Goal: Transaction & Acquisition: Purchase product/service

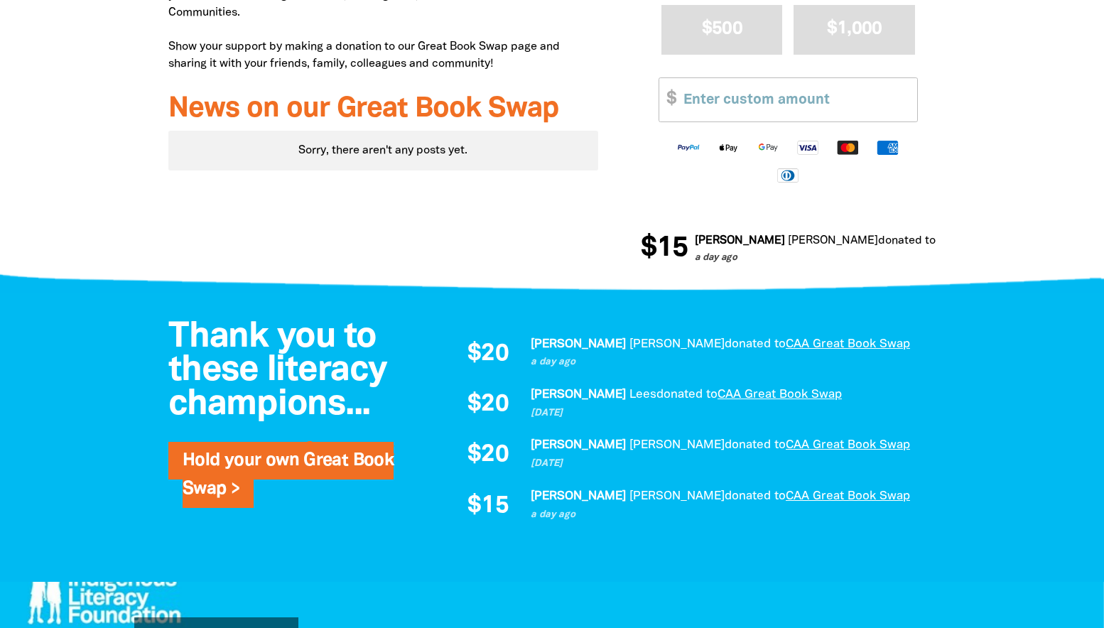
scroll to position [497, 0]
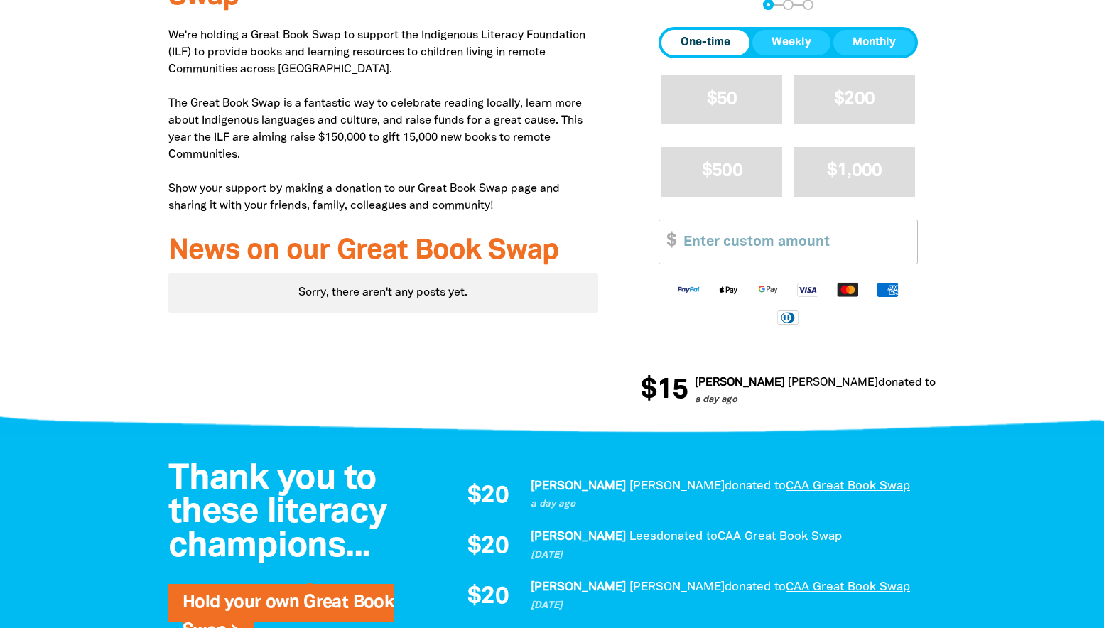
click at [710, 47] on span "One-time" at bounding box center [705, 42] width 50 height 17
click at [718, 247] on input "Other Amount" at bounding box center [795, 241] width 244 height 43
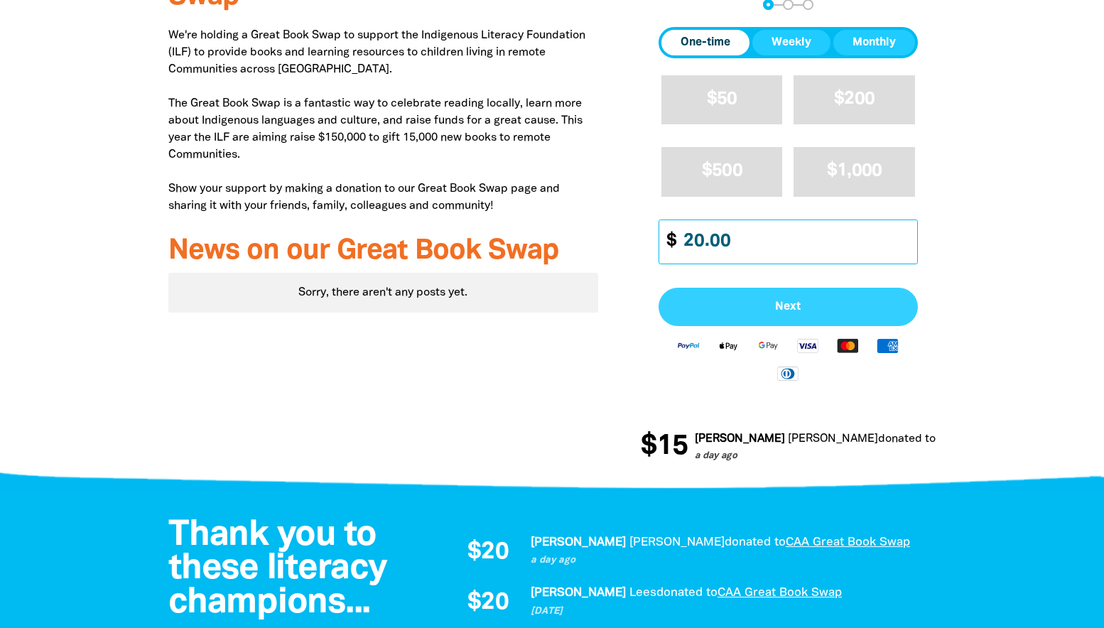
type input "20.00"
click at [803, 308] on span "Next" at bounding box center [788, 306] width 228 height 11
select select "AU"
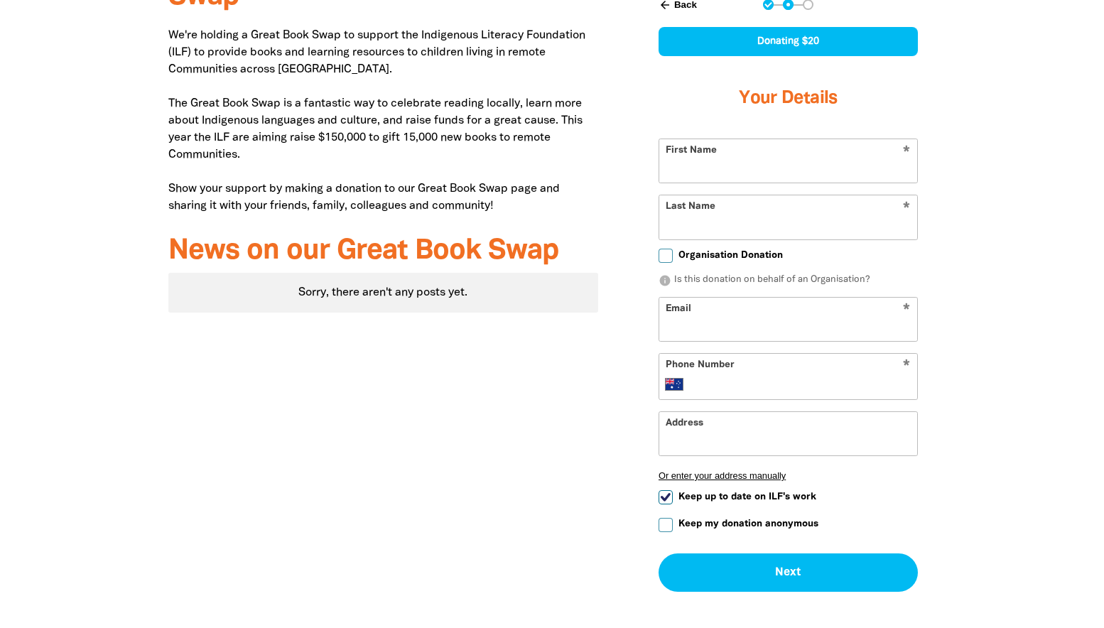
scroll to position [379, 0]
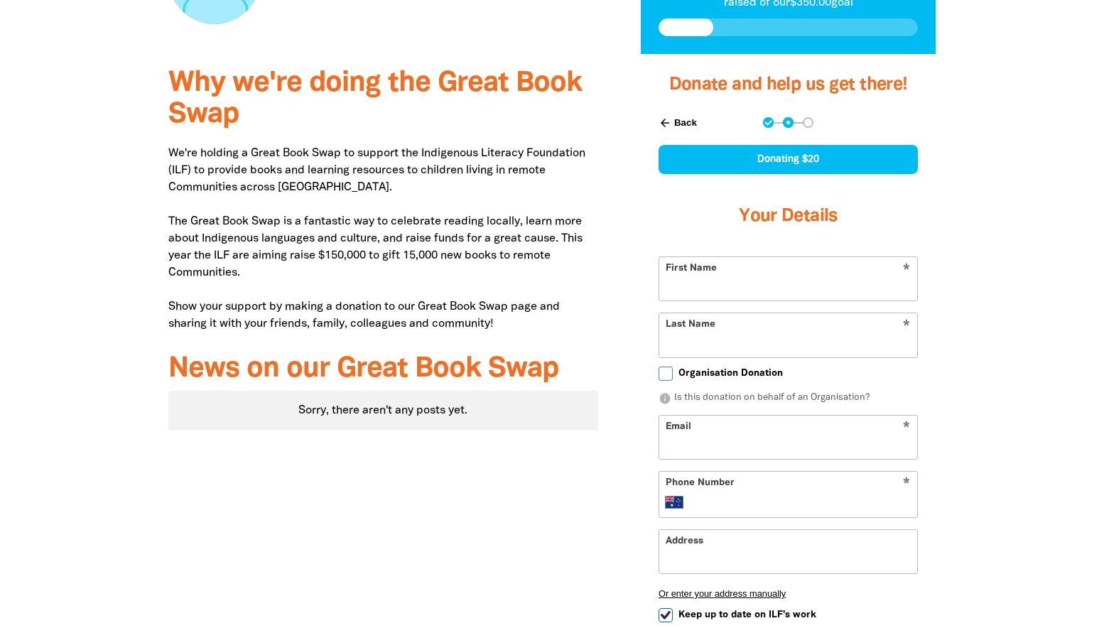
click at [815, 293] on input "First Name" at bounding box center [788, 278] width 258 height 43
type input "Maz"
type input "Simmonds"
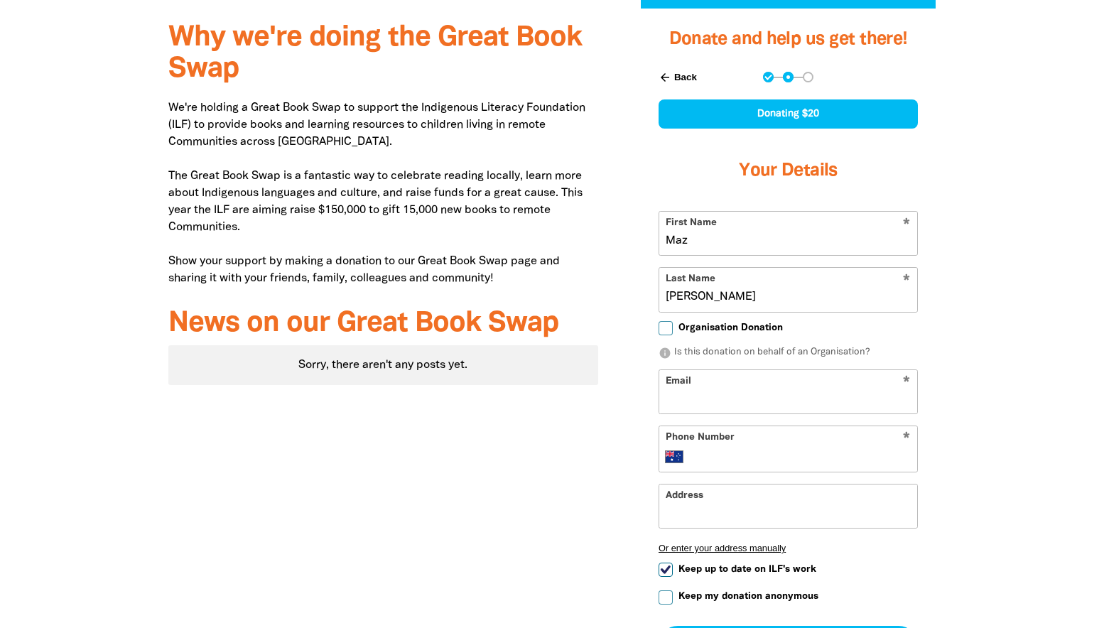
scroll to position [450, 0]
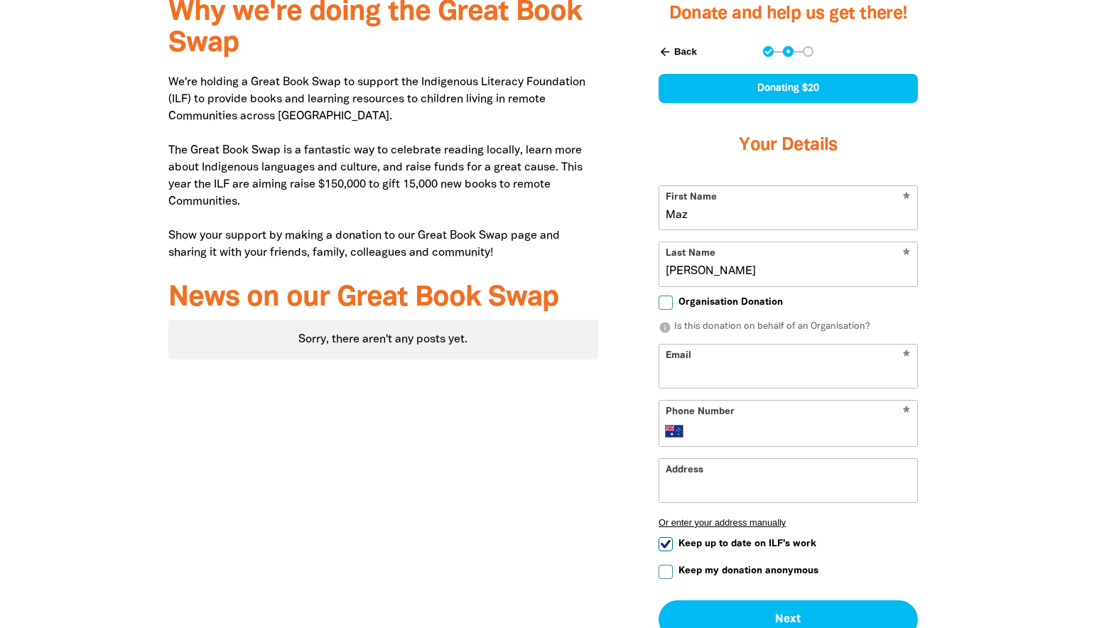
click at [737, 376] on input "Email" at bounding box center [788, 365] width 258 height 43
type input "sccam14@gmail.com"
click at [753, 428] on input "Phone Number" at bounding box center [802, 431] width 217 height 17
type input "419727827"
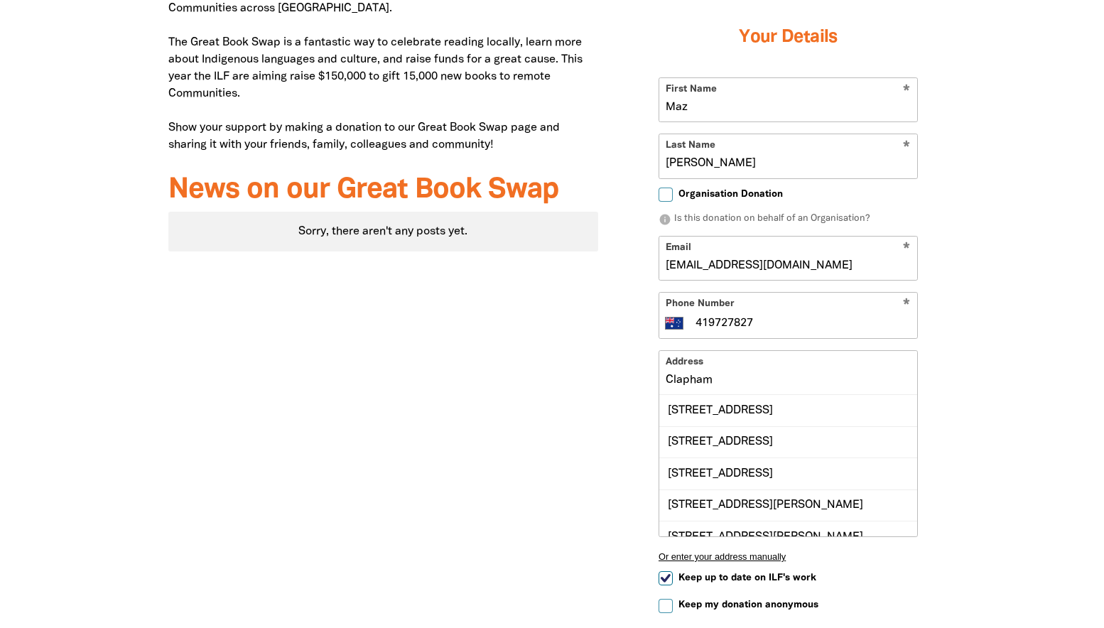
scroll to position [663, 0]
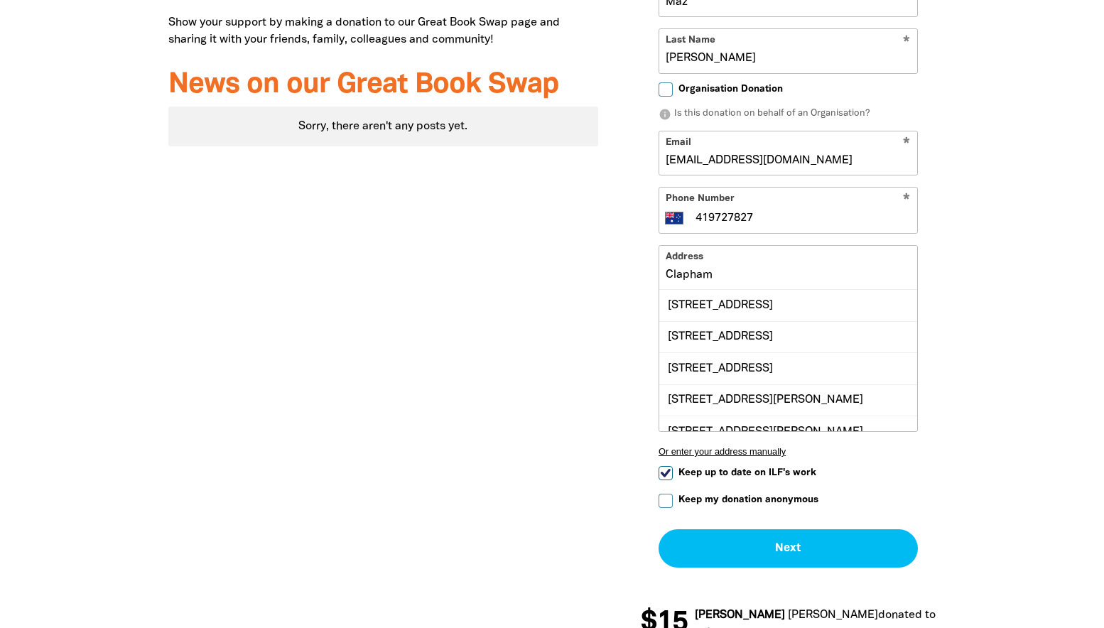
type input "Clapham"
click at [506, 354] on div "Why we're doing the Great Book Swap We're holding a Great Book Swap to support …" at bounding box center [383, 214] width 472 height 889
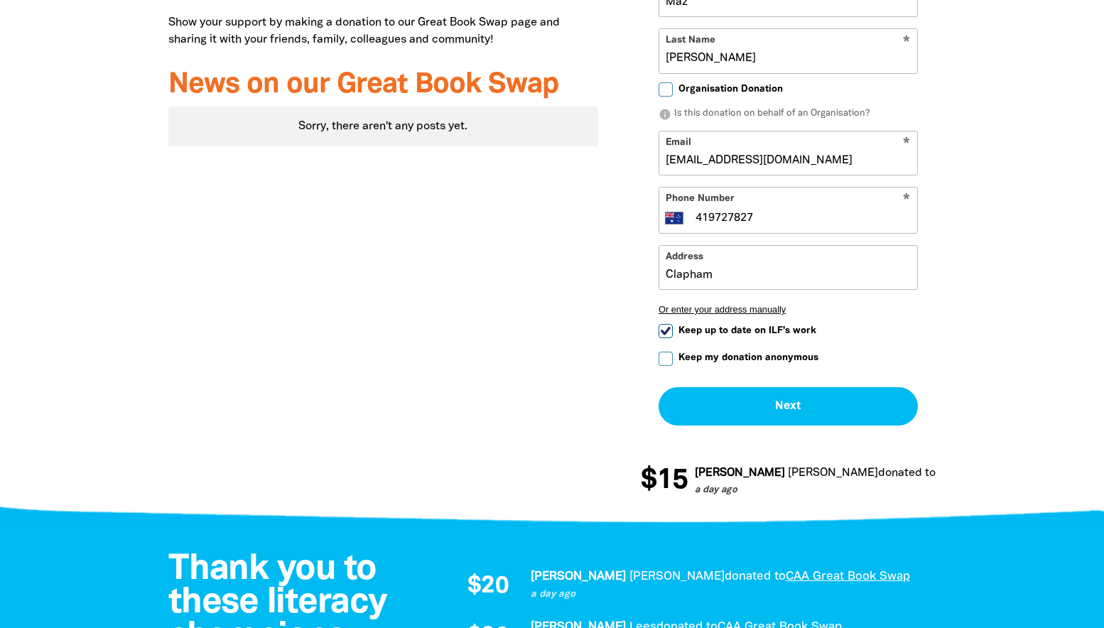
click at [663, 331] on input "Keep up to date on ILF's work" at bounding box center [665, 331] width 14 height 14
checkbox input "false"
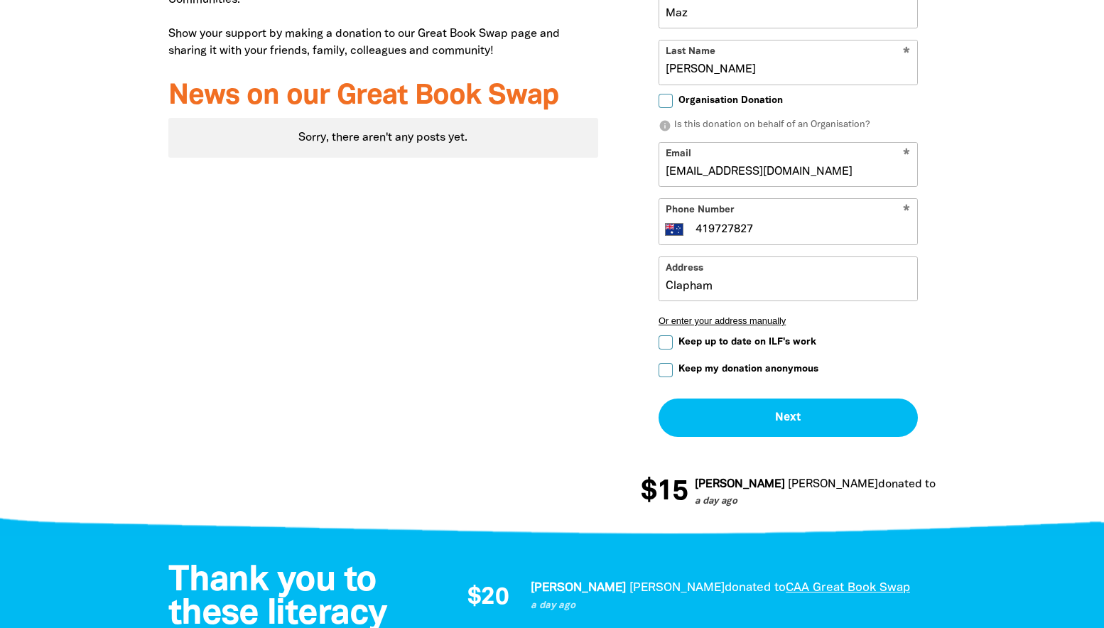
scroll to position [521, 0]
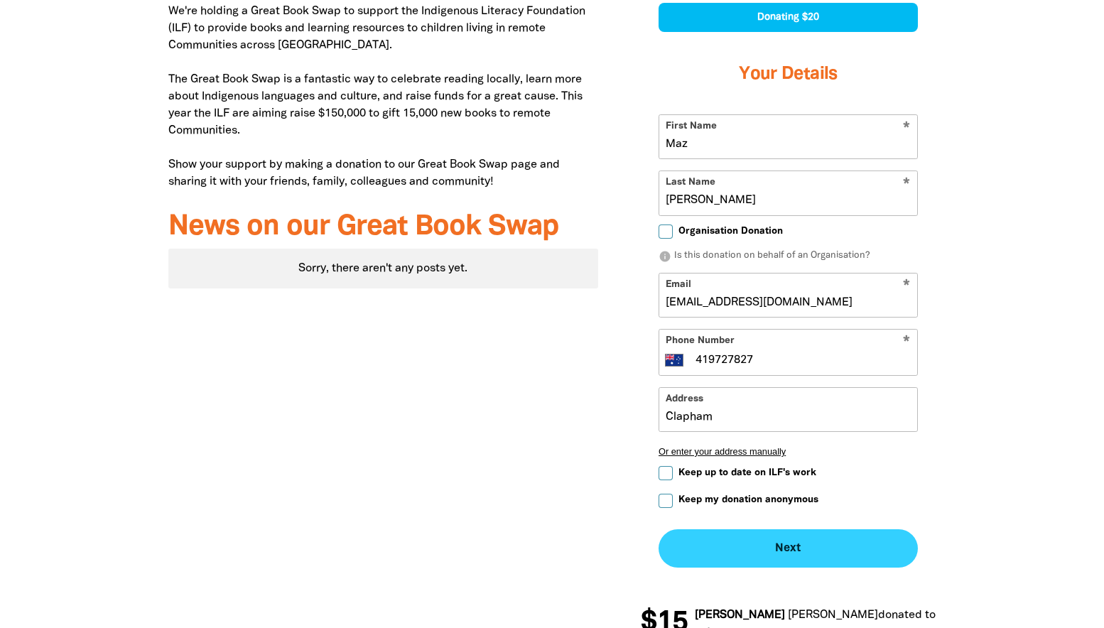
click at [788, 546] on button "Next chevron_right" at bounding box center [787, 548] width 259 height 38
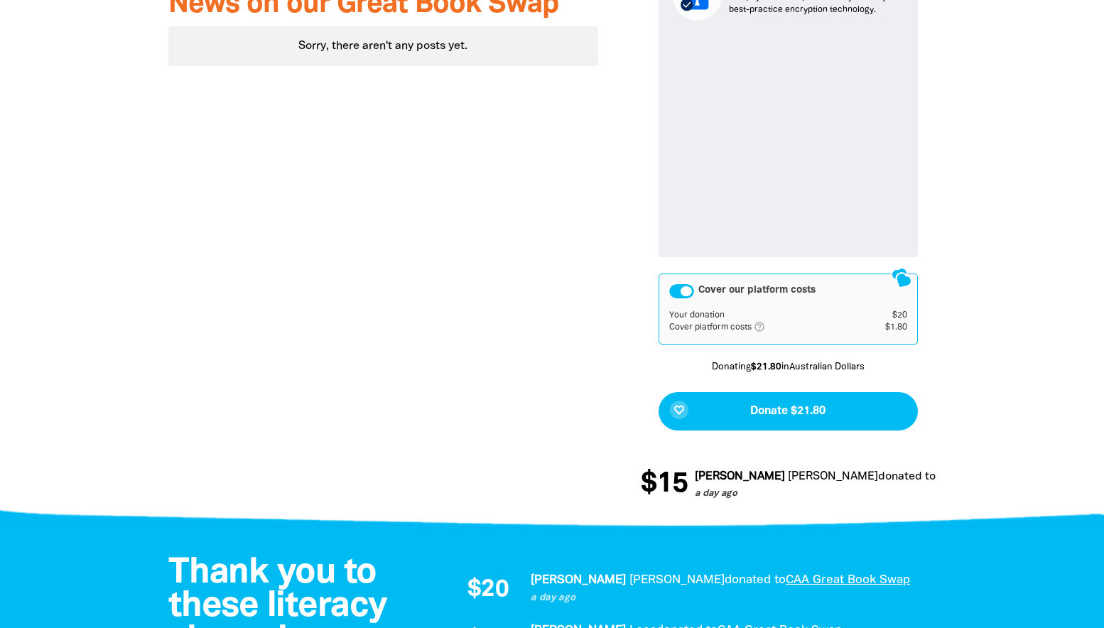
scroll to position [886, 0]
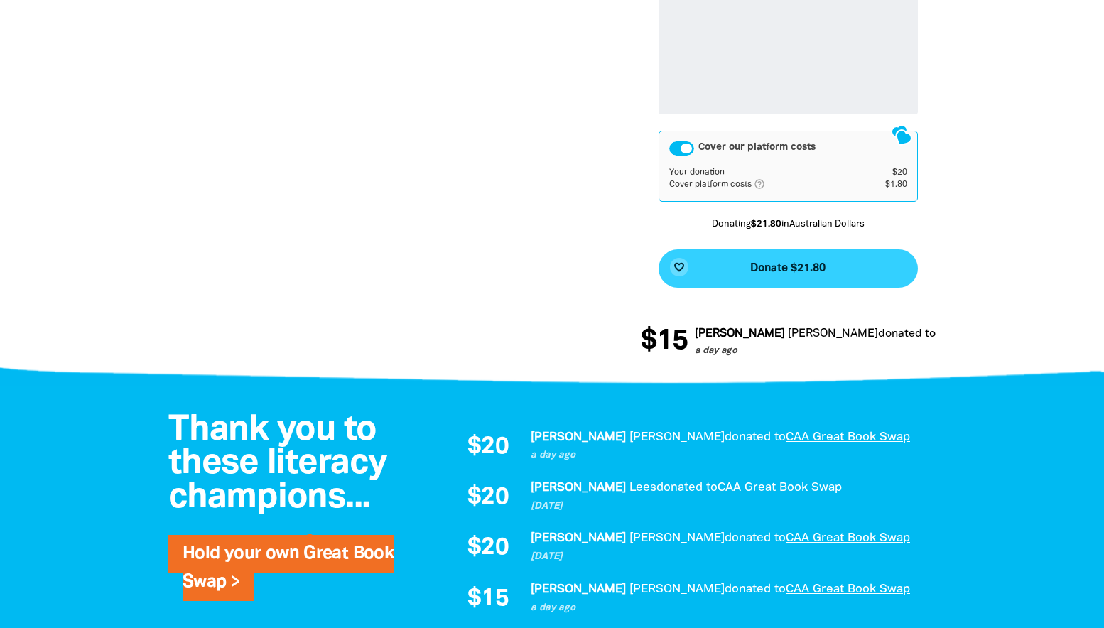
click at [780, 260] on button "favorite_border Donate $21.80" at bounding box center [787, 268] width 259 height 38
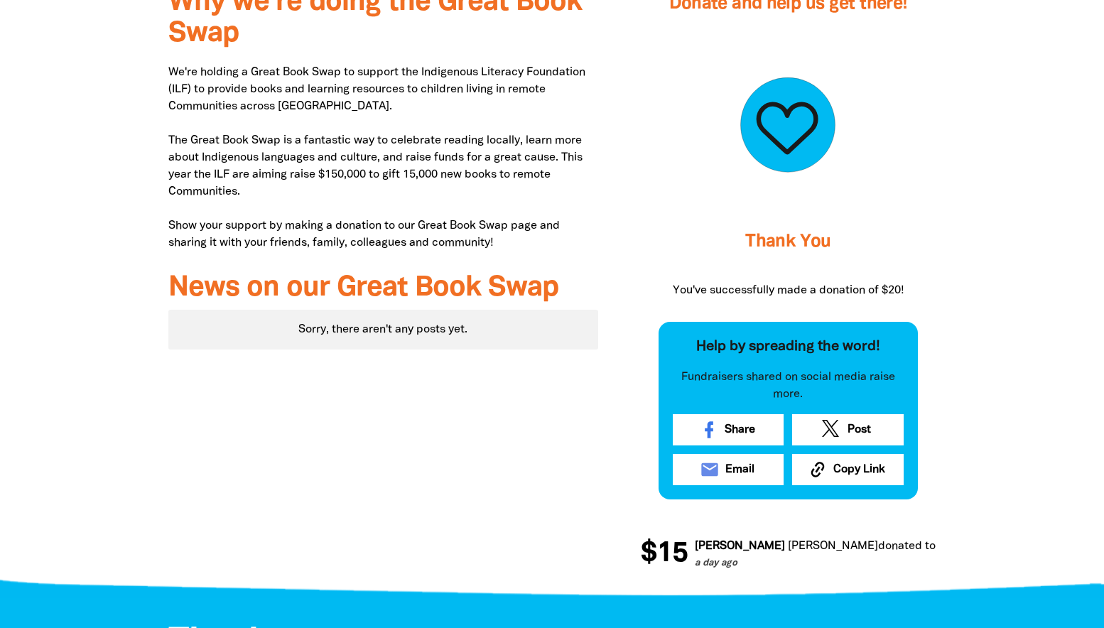
scroll to position [34, 0]
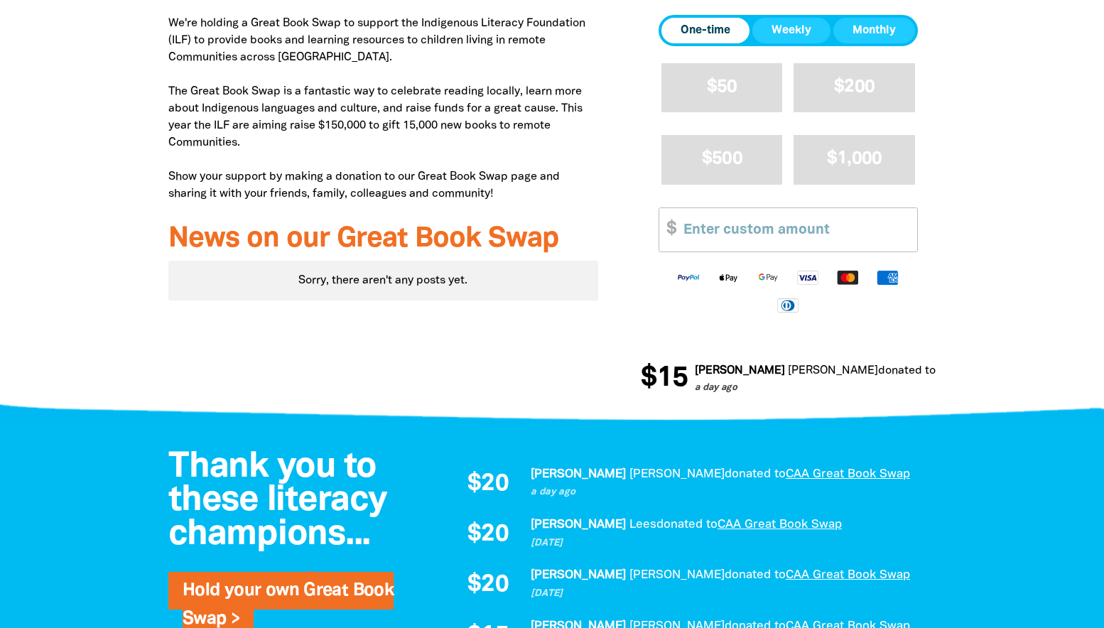
scroll to position [568, 0]
